Goal: Task Accomplishment & Management: Use online tool/utility

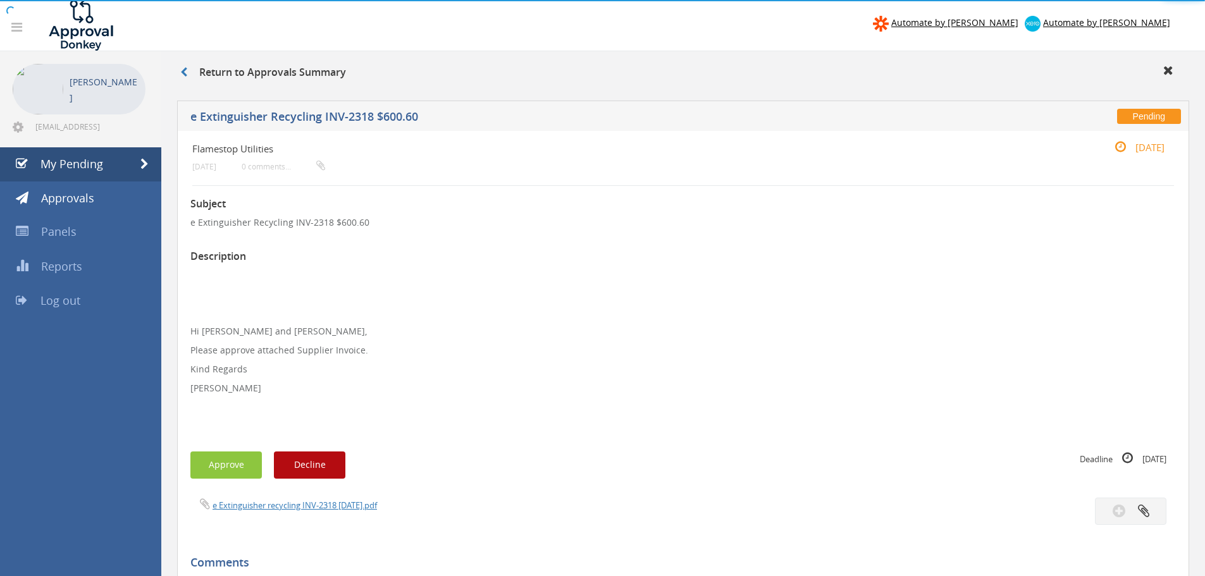
scroll to position [51, 0]
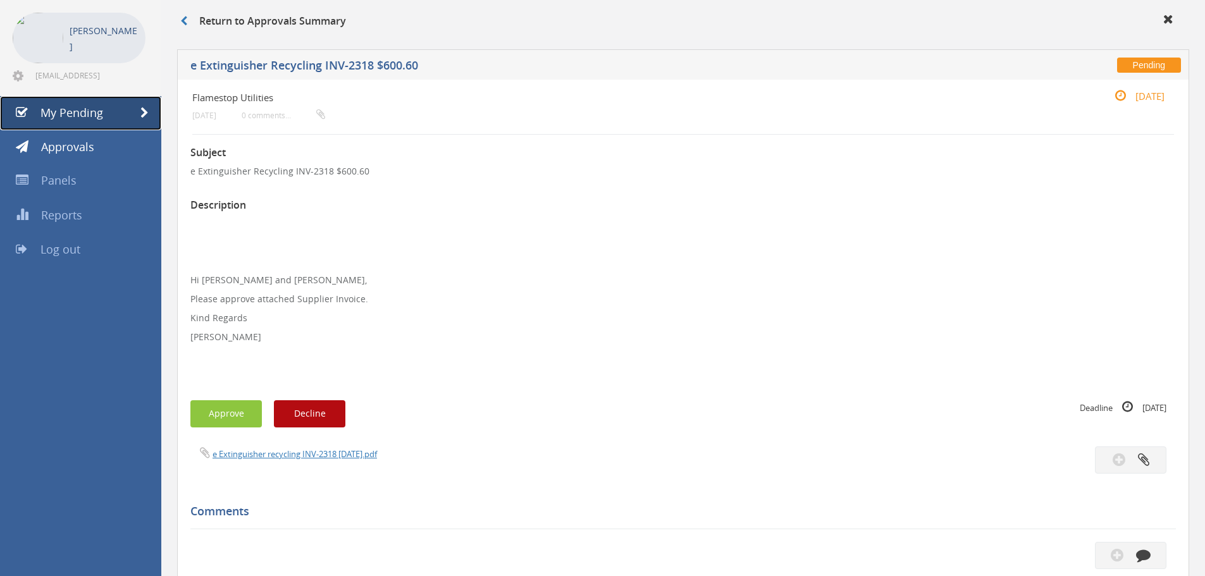
click at [78, 118] on span "My Pending" at bounding box center [71, 112] width 63 height 15
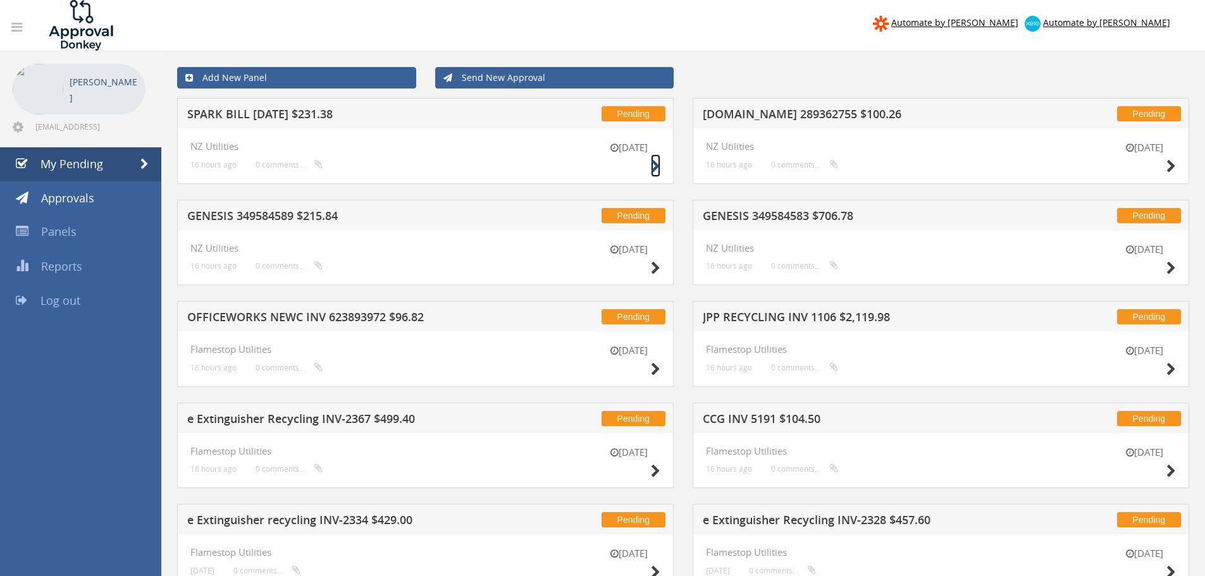
click at [655, 165] on icon at bounding box center [655, 166] width 9 height 13
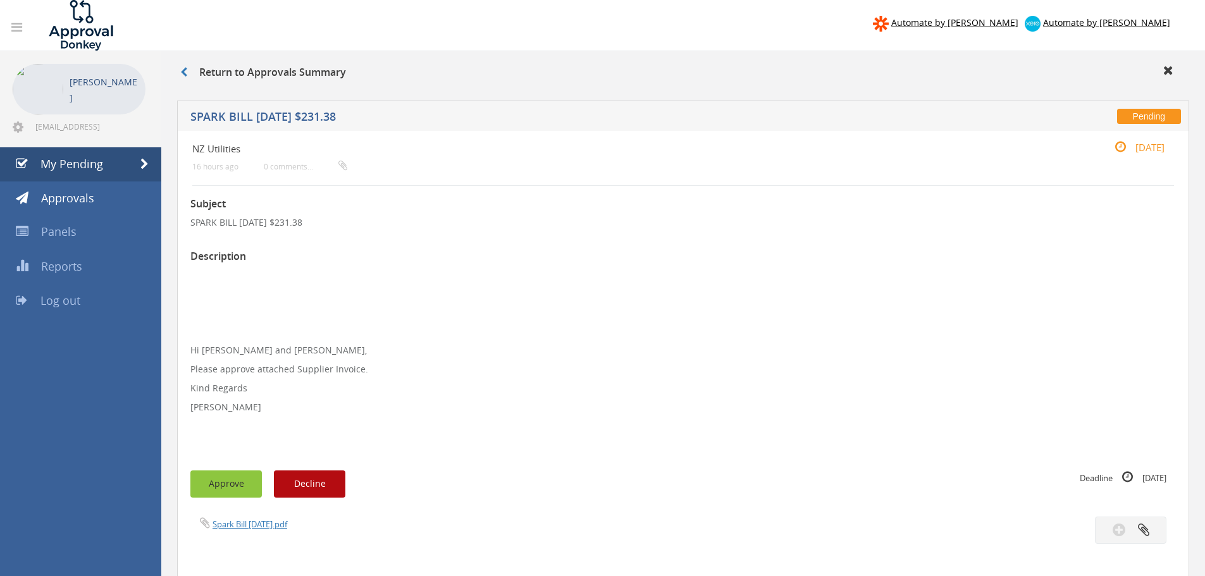
click at [233, 484] on button "Approve" at bounding box center [226, 484] width 72 height 27
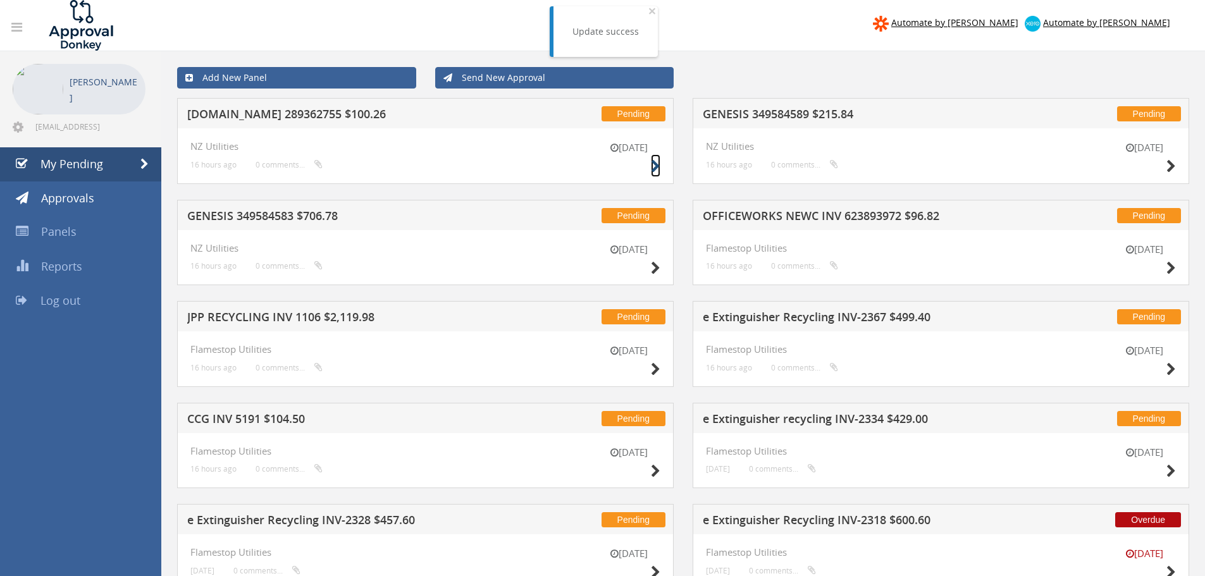
click at [654, 166] on icon at bounding box center [655, 166] width 9 height 13
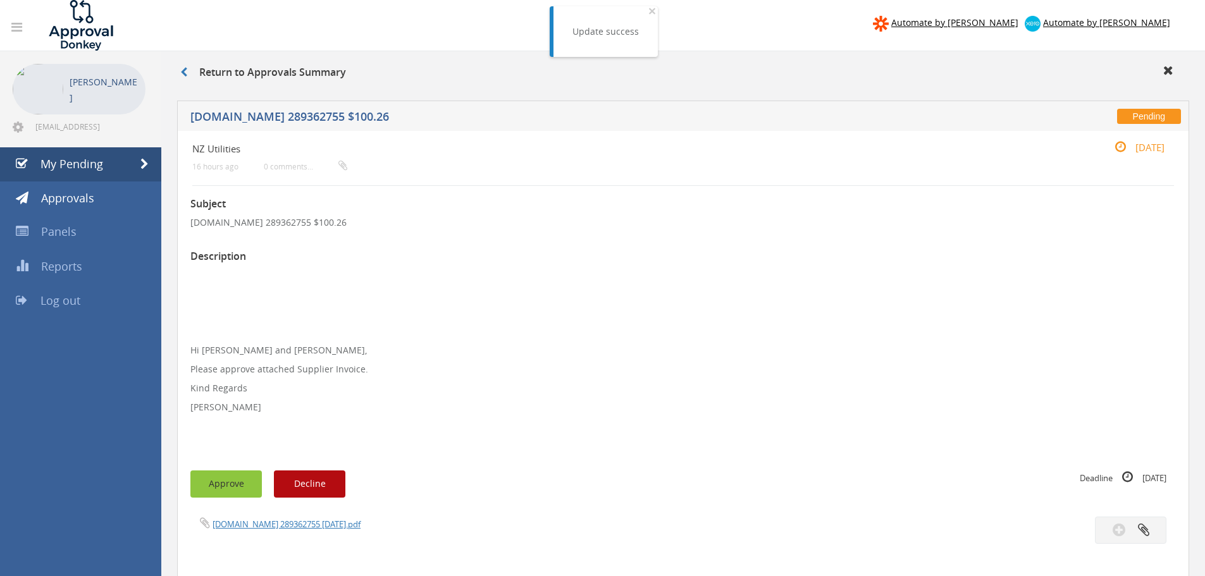
click at [216, 486] on button "Approve" at bounding box center [226, 484] width 72 height 27
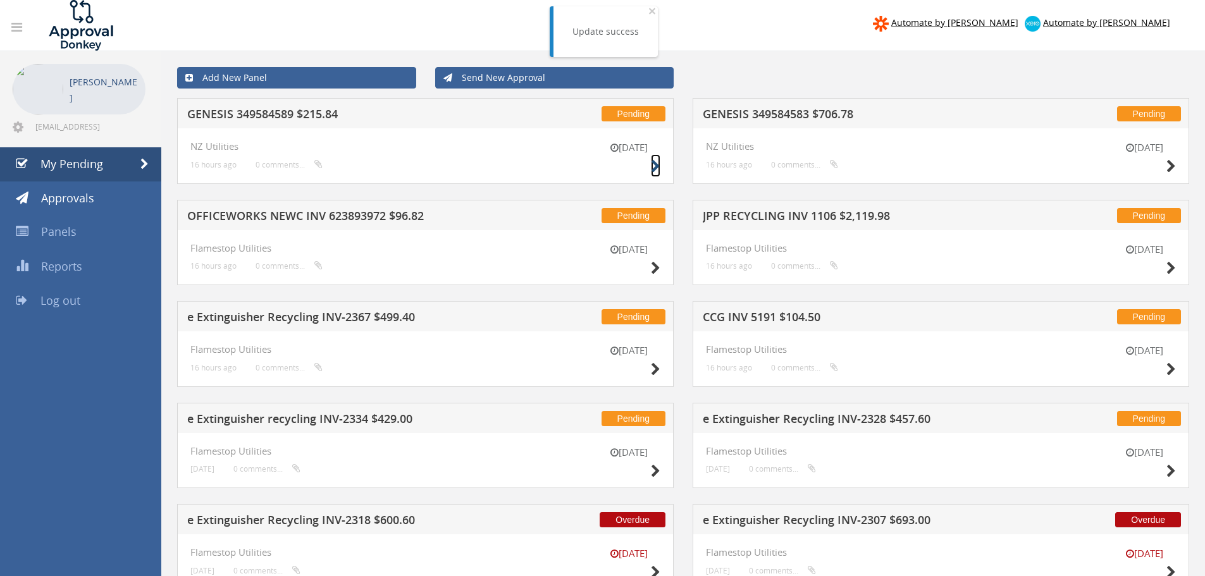
click at [655, 166] on icon at bounding box center [655, 166] width 9 height 13
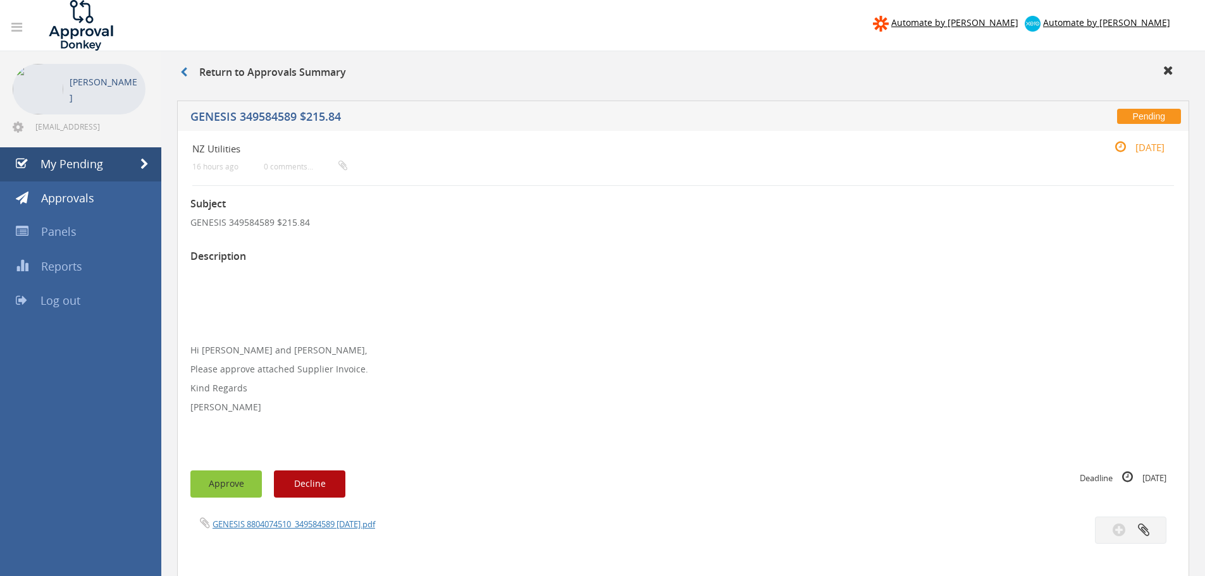
click at [238, 489] on button "Approve" at bounding box center [226, 484] width 72 height 27
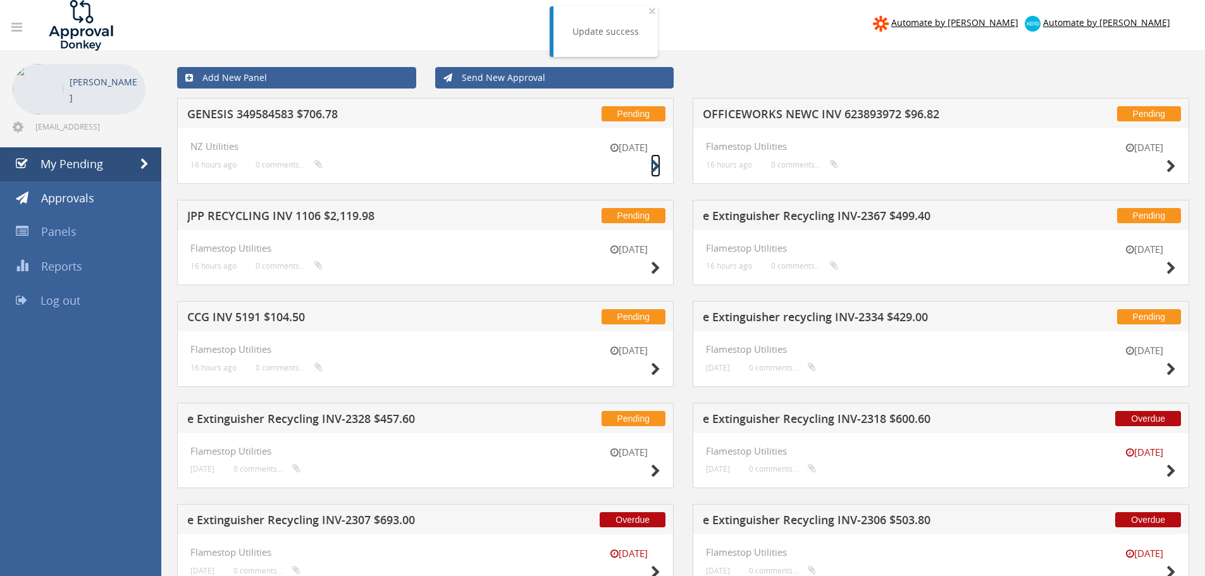
click at [656, 165] on icon at bounding box center [655, 166] width 9 height 13
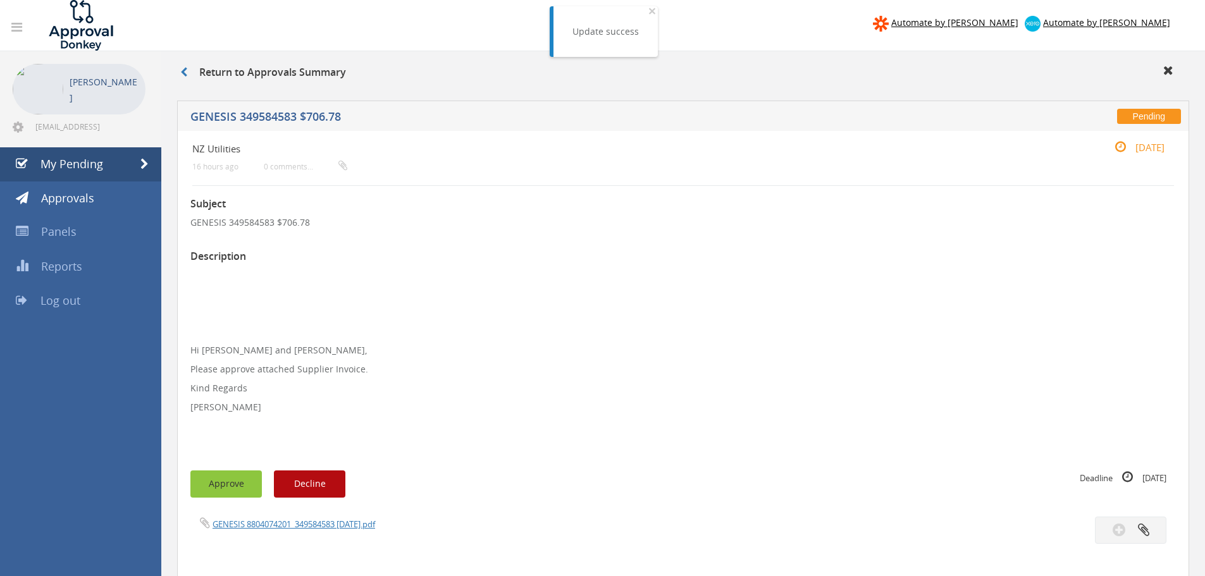
click at [211, 478] on button "Approve" at bounding box center [226, 484] width 72 height 27
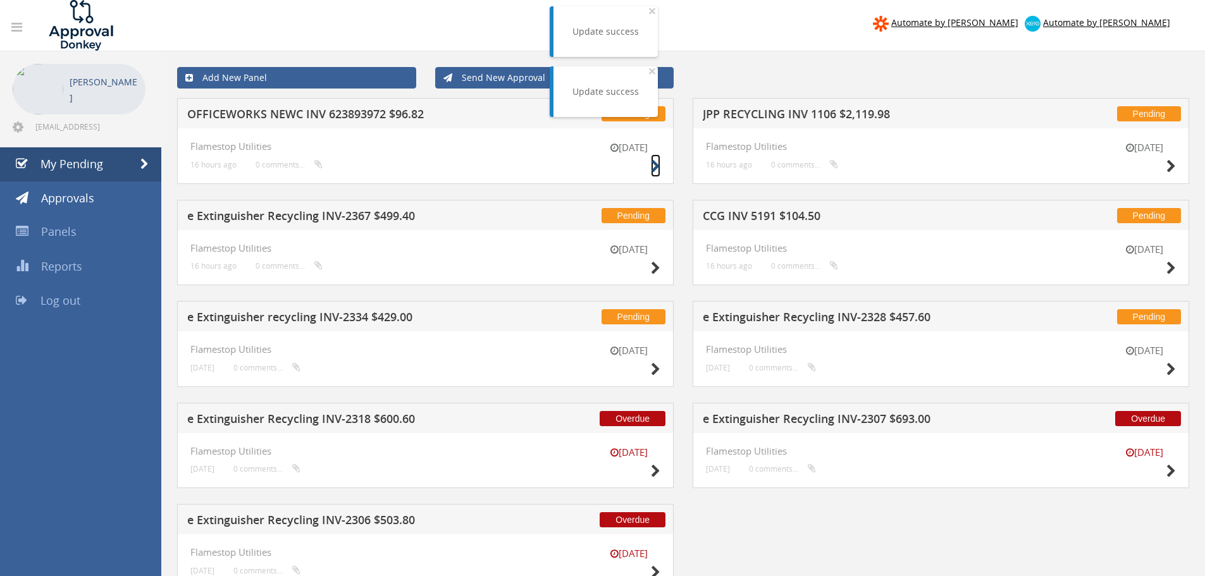
click at [654, 166] on icon at bounding box center [655, 166] width 9 height 13
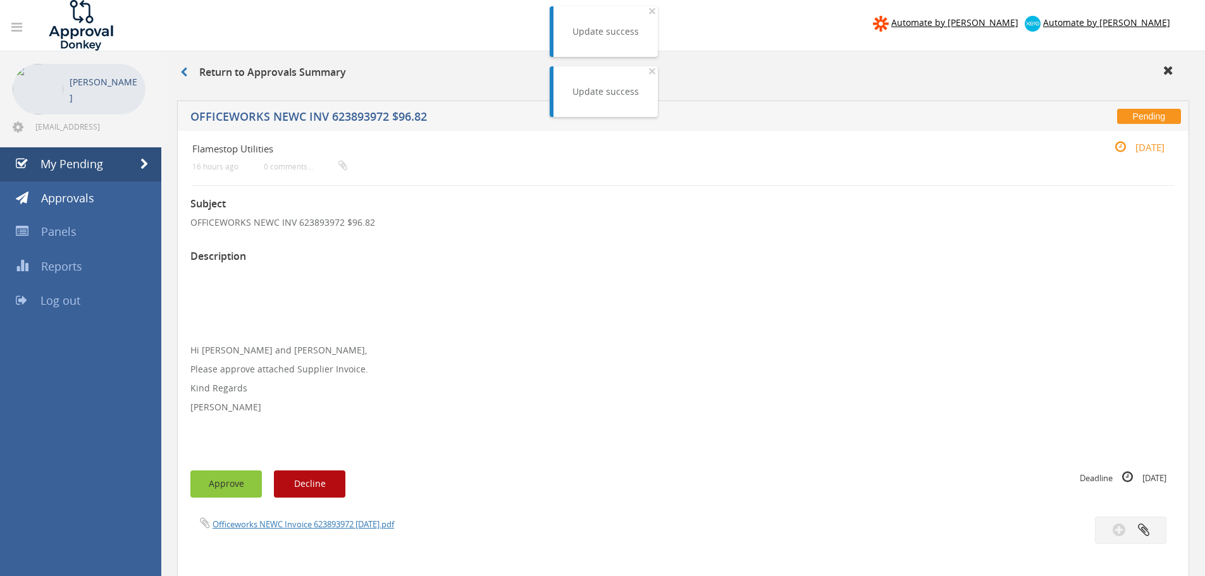
click at [217, 487] on button "Approve" at bounding box center [226, 484] width 72 height 27
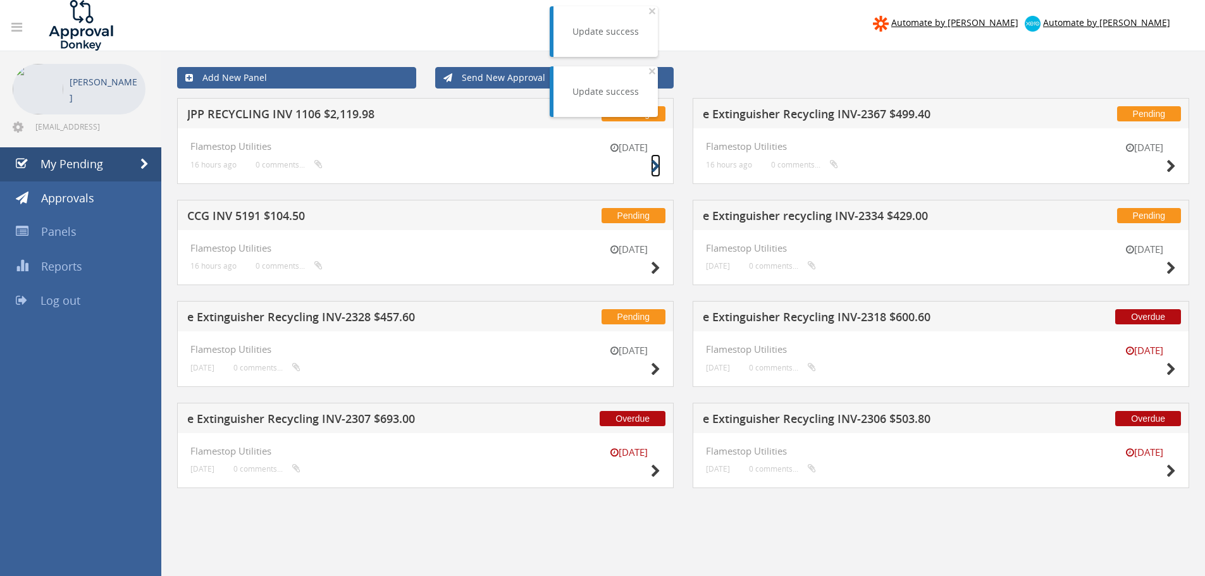
click at [655, 166] on icon at bounding box center [655, 166] width 9 height 13
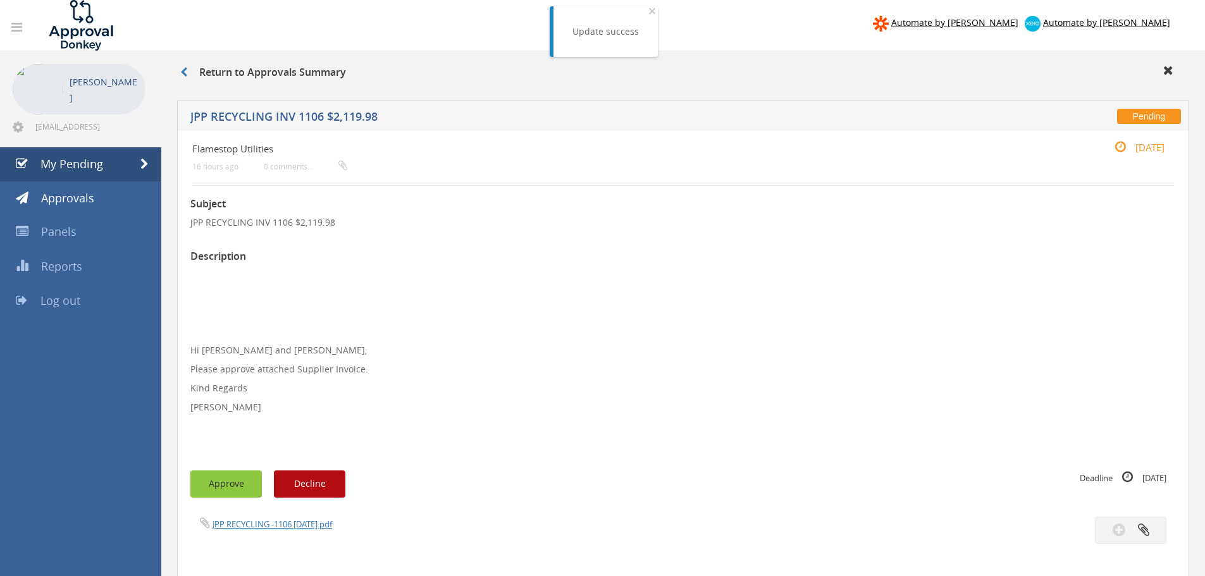
click at [232, 486] on button "Approve" at bounding box center [226, 484] width 72 height 27
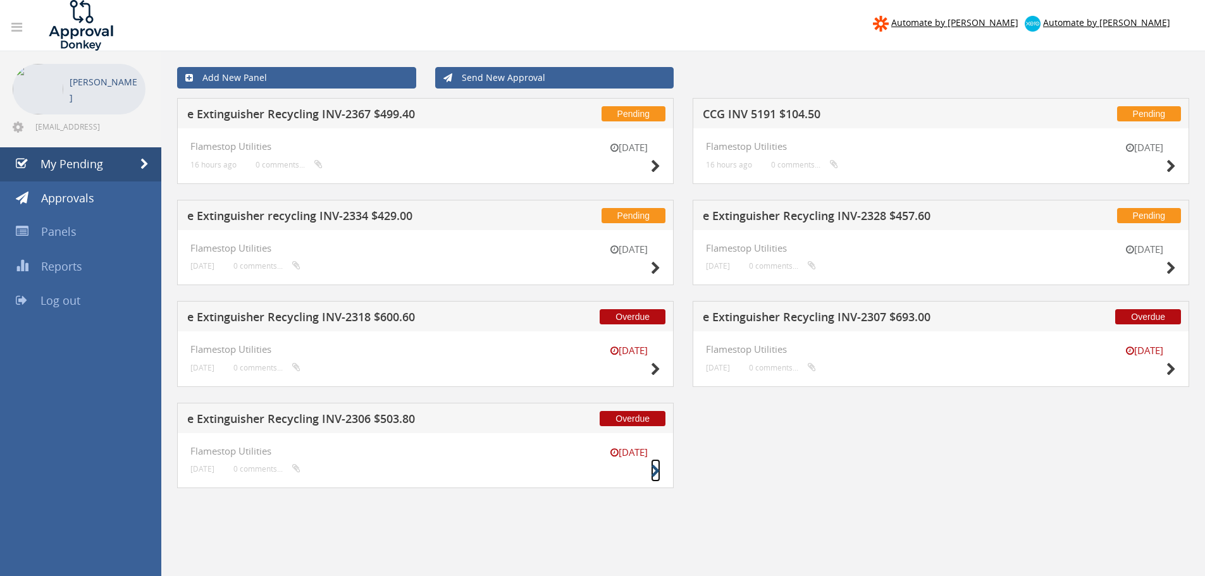
click at [656, 471] on icon at bounding box center [655, 471] width 9 height 13
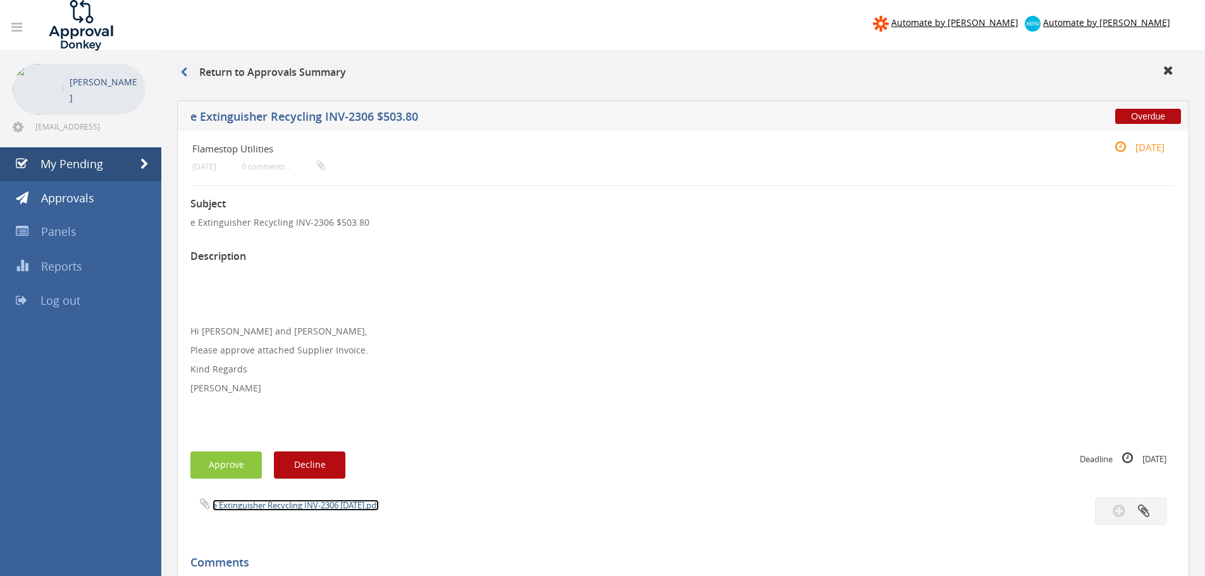
click at [277, 508] on link "e Extinguisher Recycling INV-2306 [DATE].pdf" at bounding box center [296, 505] width 166 height 11
click at [232, 470] on button "Approve" at bounding box center [226, 465] width 72 height 27
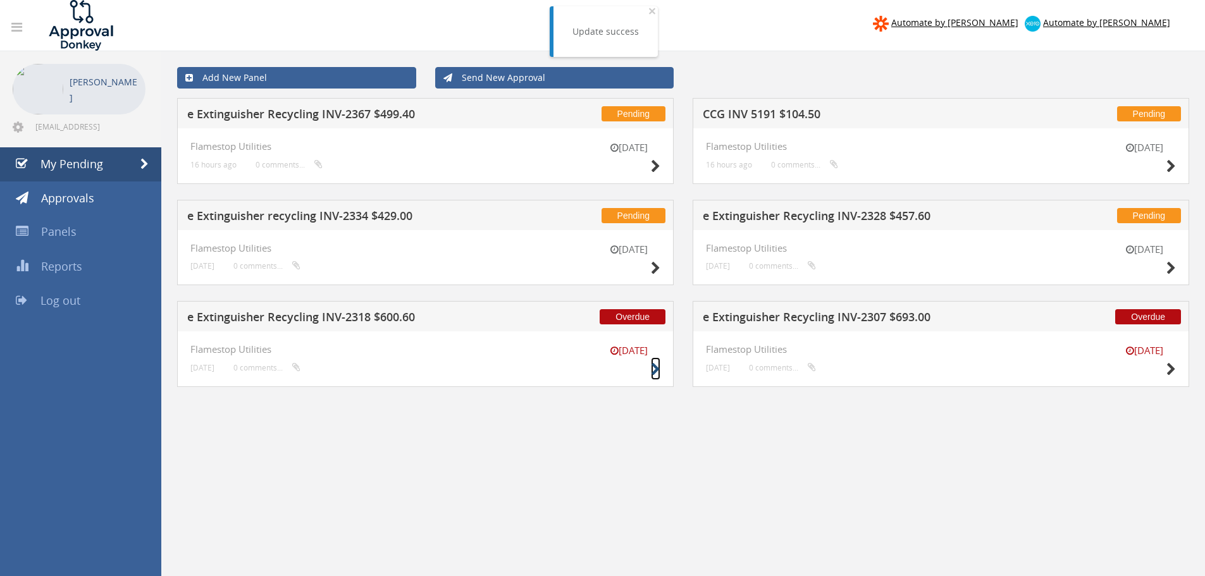
click at [656, 370] on icon at bounding box center [655, 369] width 9 height 13
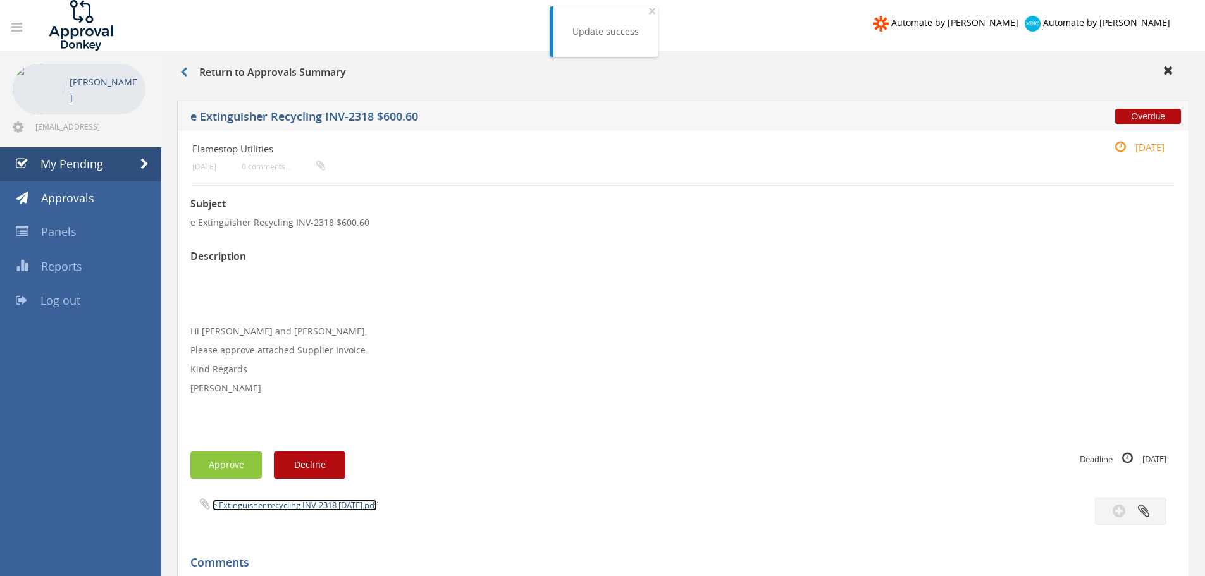
click at [302, 506] on link "e Extinguisher recycling INV-2318 [DATE].pdf" at bounding box center [295, 505] width 165 height 11
click at [230, 465] on button "Approve" at bounding box center [226, 465] width 72 height 27
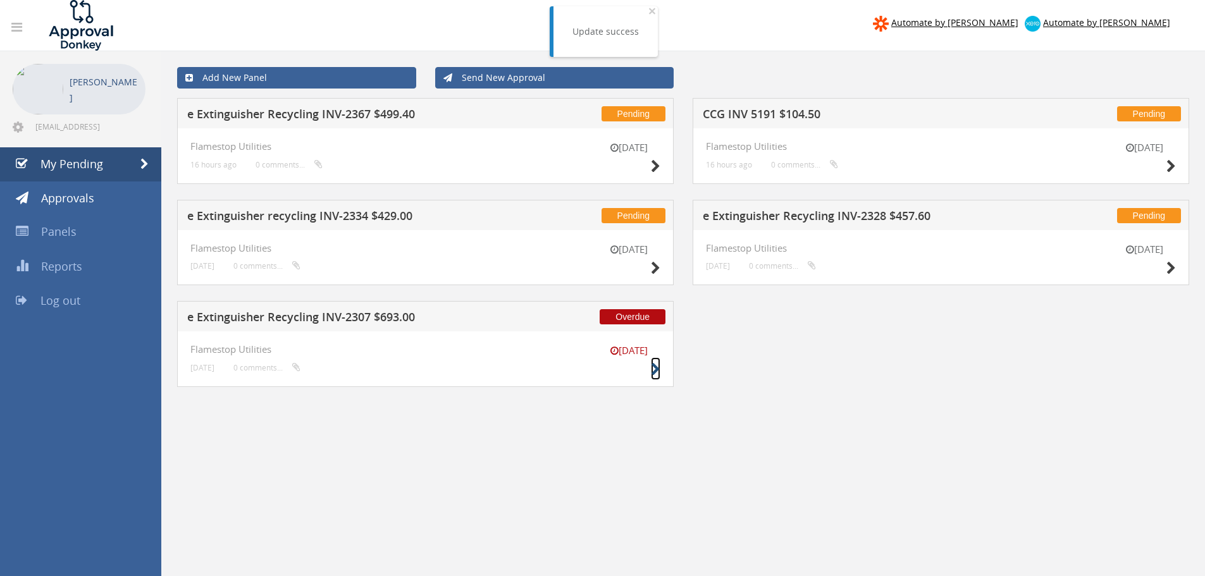
click at [658, 371] on icon at bounding box center [655, 369] width 9 height 13
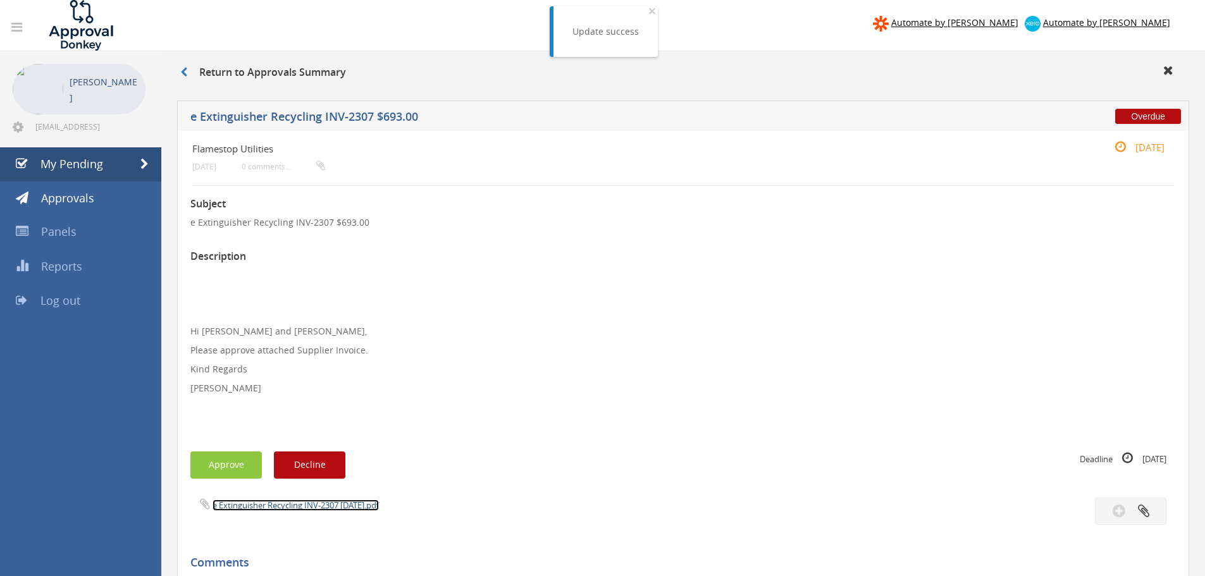
click at [261, 506] on link "e Extinguisher Recycling INV-2307 [DATE].pdf" at bounding box center [296, 505] width 166 height 11
click at [68, 170] on span "My Pending" at bounding box center [71, 163] width 63 height 15
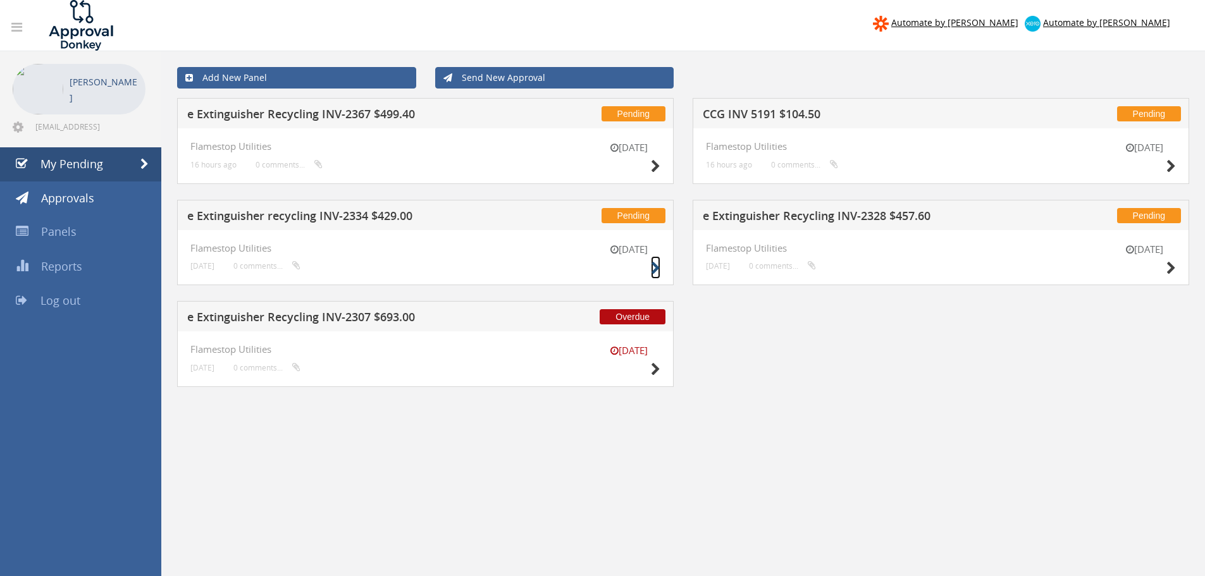
click at [652, 268] on icon at bounding box center [655, 268] width 9 height 13
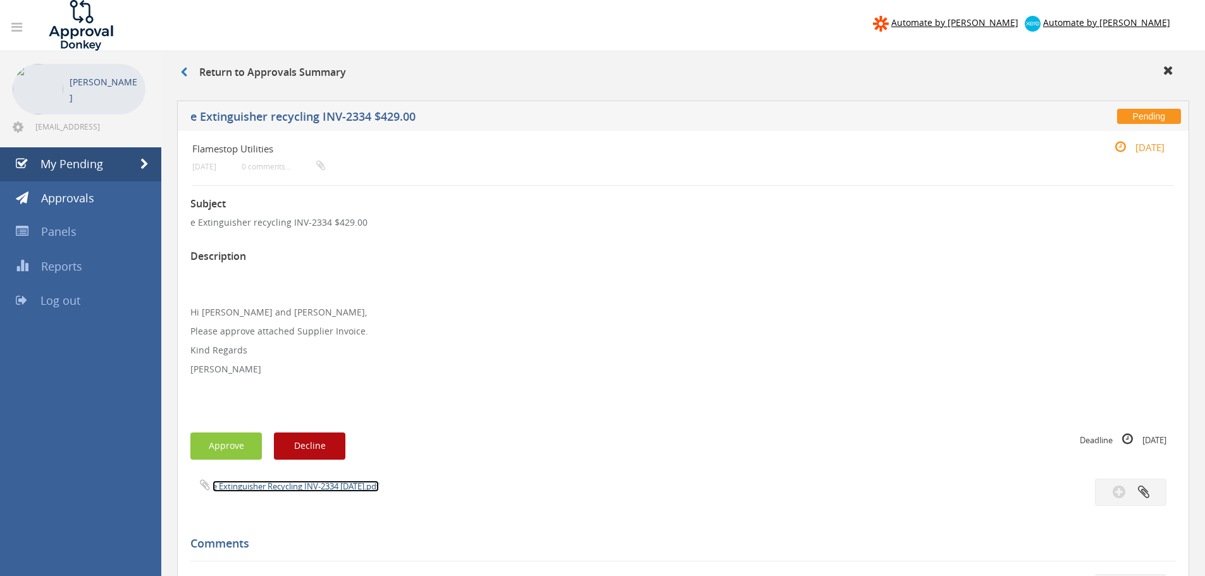
click at [283, 485] on link "e Extinguisher Recycling INV-2334 [DATE].pdf" at bounding box center [296, 486] width 166 height 11
click at [234, 441] on button "Approve" at bounding box center [226, 446] width 72 height 27
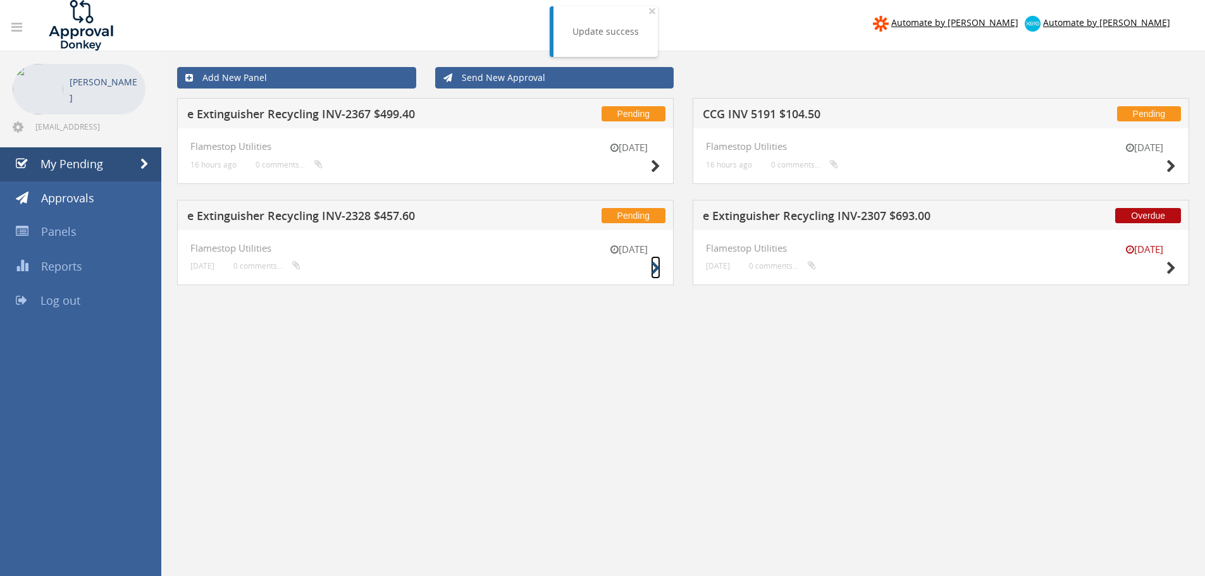
click at [654, 270] on icon at bounding box center [655, 268] width 9 height 13
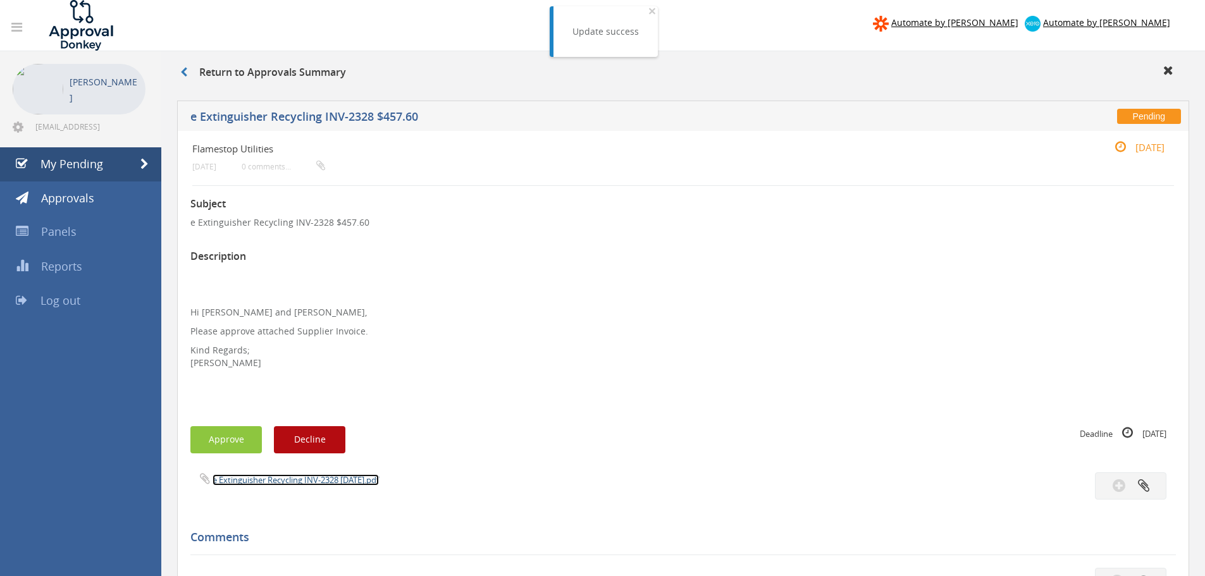
click at [264, 479] on link "e Extinguisher Recycling INV-2328 [DATE].pdf" at bounding box center [296, 480] width 166 height 11
click at [230, 438] on button "Approve" at bounding box center [226, 439] width 72 height 27
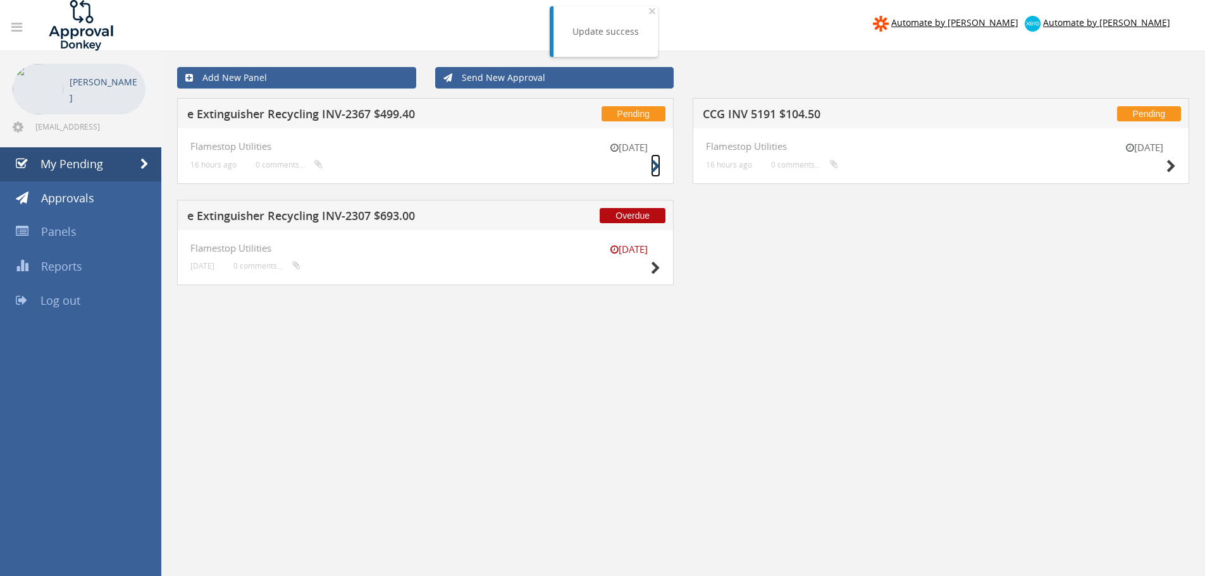
click at [652, 166] on icon at bounding box center [655, 166] width 9 height 13
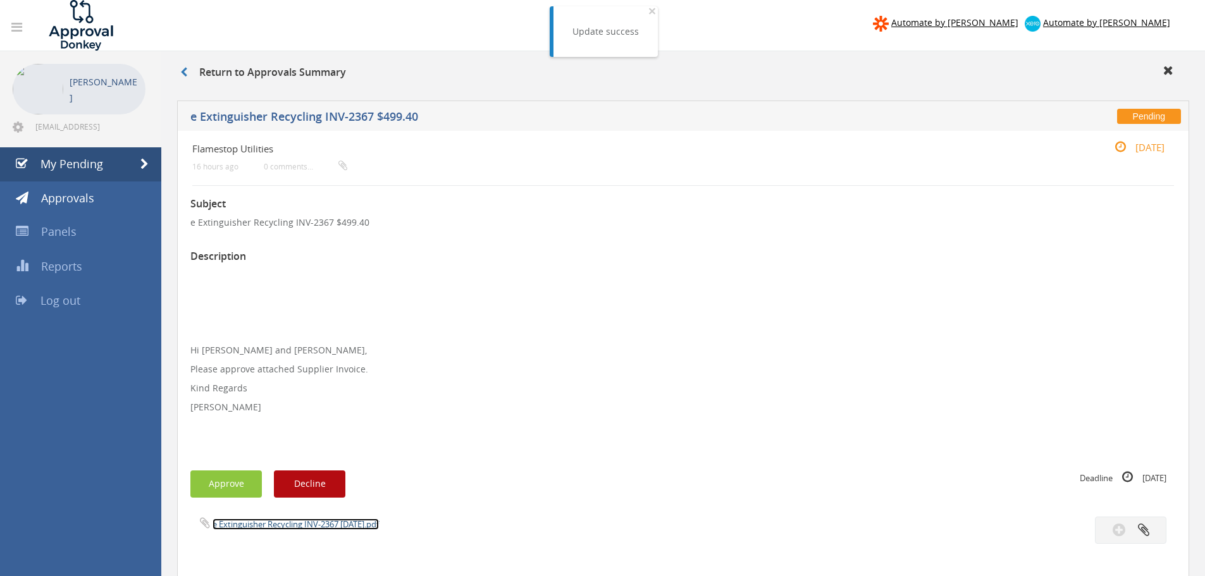
click at [287, 523] on link "e Extinguisher Recycling INV-2367 [DATE].pdf" at bounding box center [296, 524] width 166 height 11
drag, startPoint x: 291, startPoint y: 223, endPoint x: 327, endPoint y: 225, distance: 36.1
click at [328, 226] on p "e Extinguisher Recycling INV-2367 $499.40" at bounding box center [683, 222] width 986 height 13
click at [232, 490] on button "Approve" at bounding box center [226, 484] width 72 height 27
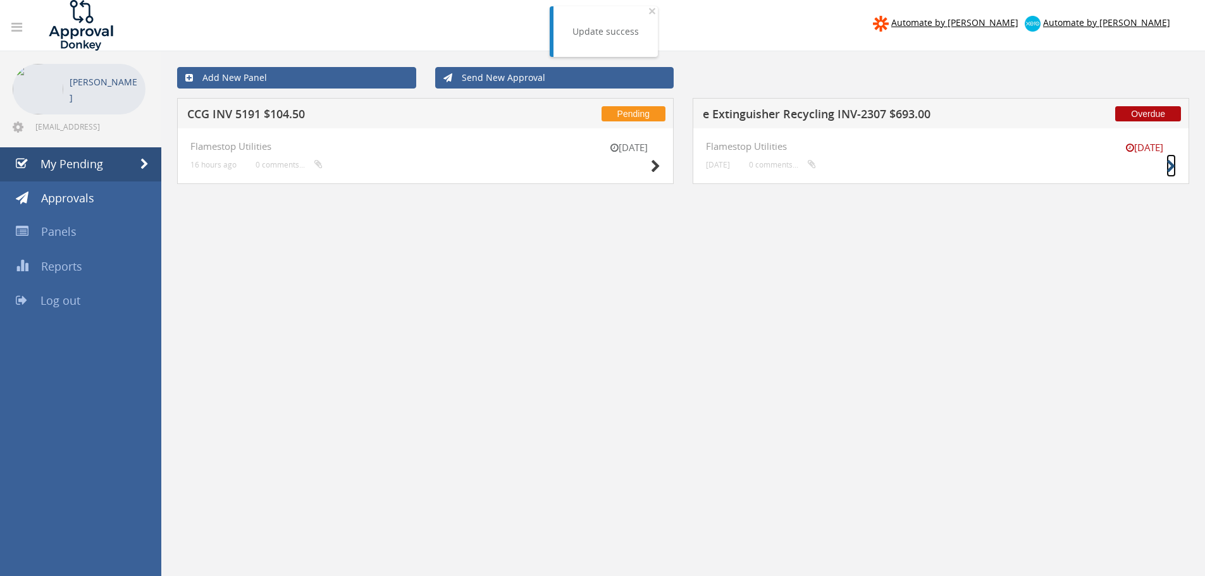
click at [1169, 166] on icon at bounding box center [1171, 166] width 9 height 13
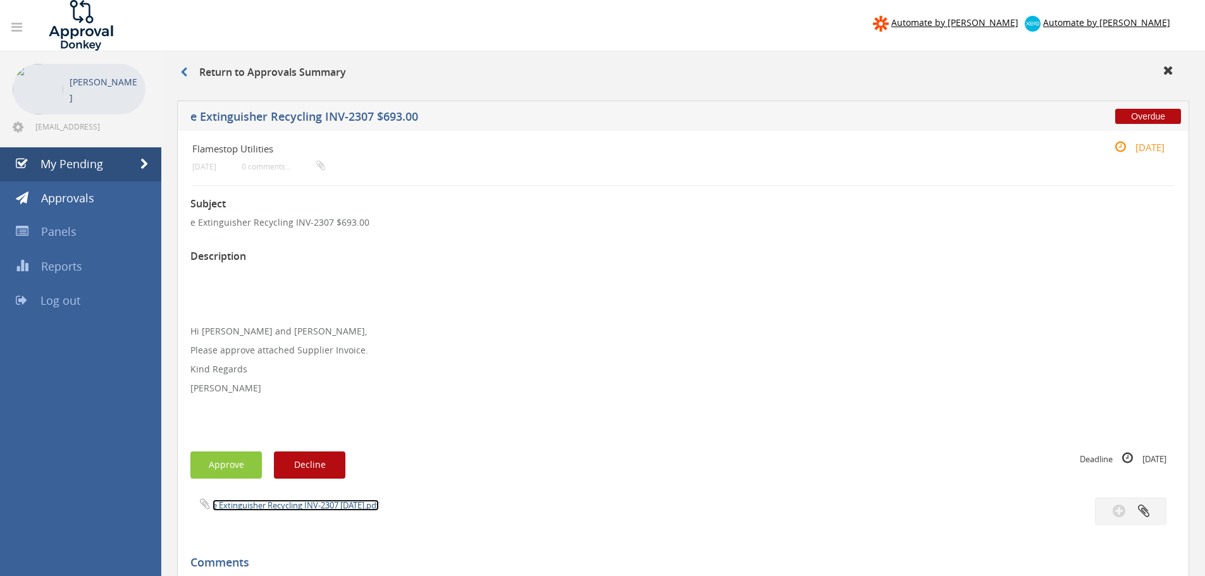
click at [279, 506] on link "e Extinguisher Recycling INV-2307 [DATE].pdf" at bounding box center [296, 505] width 166 height 11
